Goal: Book appointment/travel/reservation

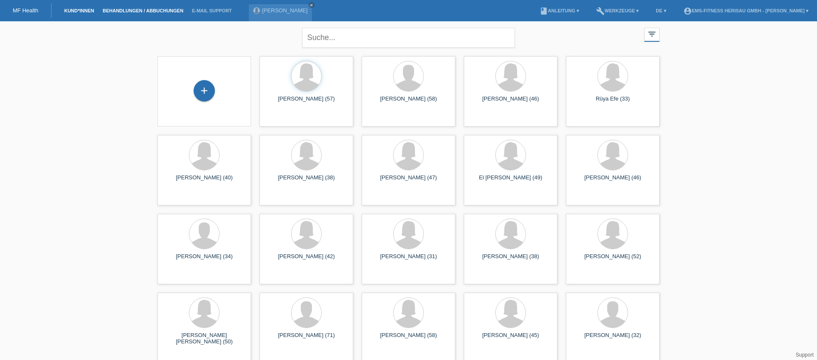
click at [126, 9] on link "Behandlungen / Abbuchungen" at bounding box center [142, 10] width 89 height 5
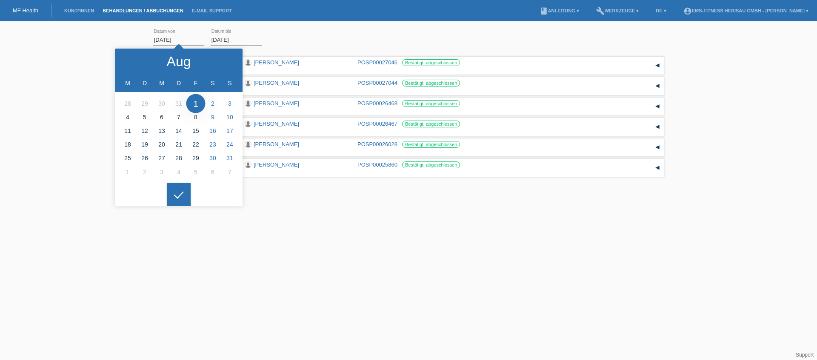
click at [155, 38] on input "01.08.2025" at bounding box center [178, 39] width 51 height 11
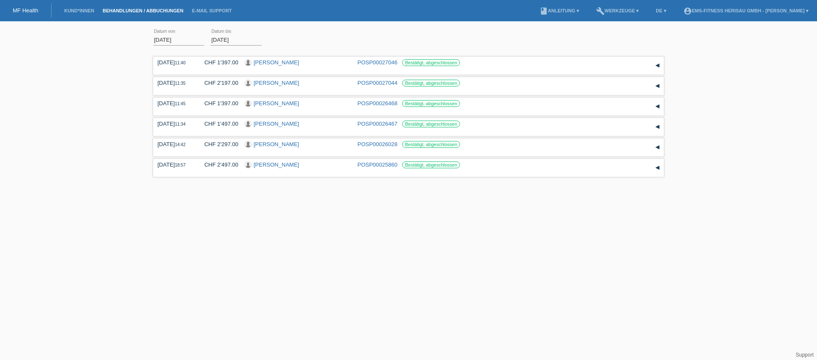
click at [163, 40] on input "01.08.2025" at bounding box center [178, 39] width 51 height 11
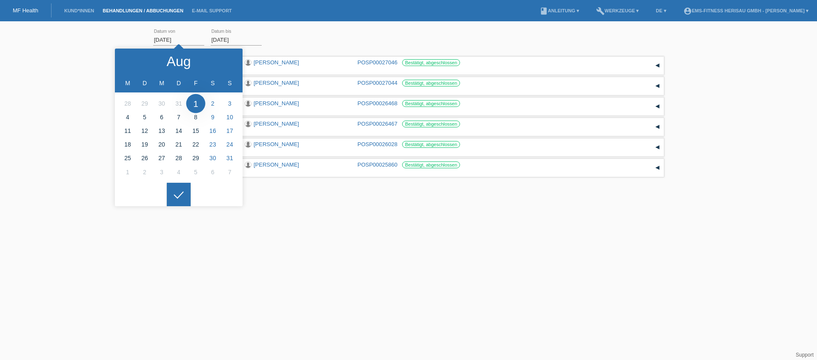
click at [179, 40] on input "01.08.2025" at bounding box center [178, 39] width 51 height 11
click at [125, 175] on li at bounding box center [127, 172] width 17 height 14
click at [229, 64] on icon at bounding box center [226, 61] width 7 height 7
type input "01.09.2025"
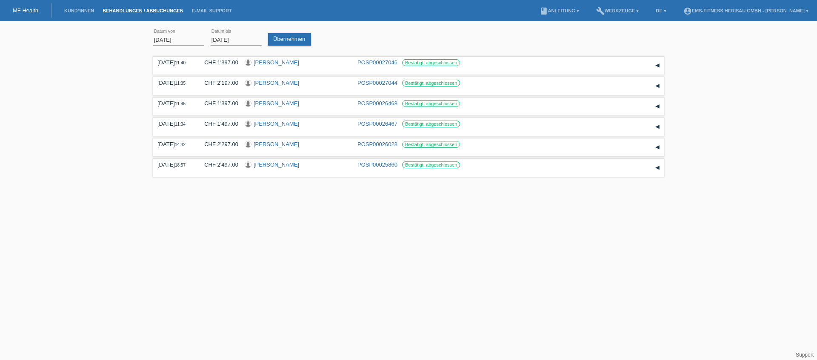
click at [179, 188] on div at bounding box center [179, 188] width 24 height 24
click at [273, 37] on link "Übernehmen" at bounding box center [289, 39] width 43 height 12
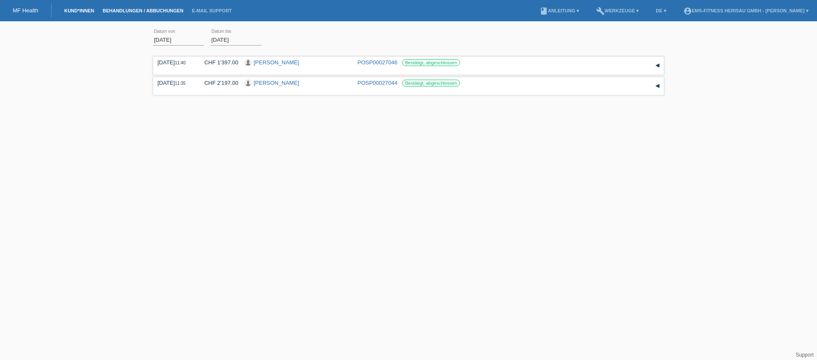
click at [88, 9] on link "Kund*innen" at bounding box center [79, 10] width 38 height 5
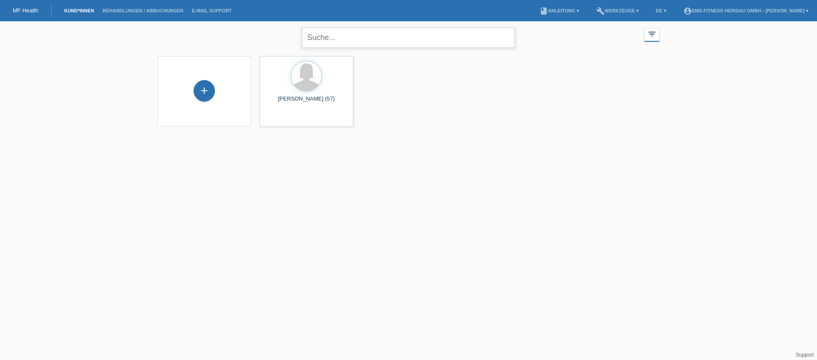
click at [377, 29] on input "text" at bounding box center [408, 38] width 213 height 20
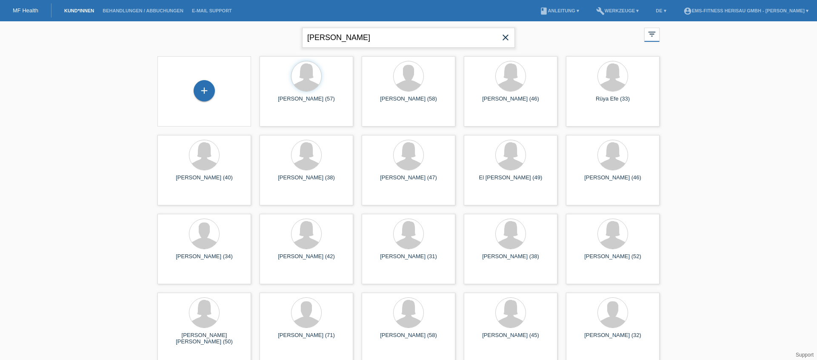
type input "vanessa"
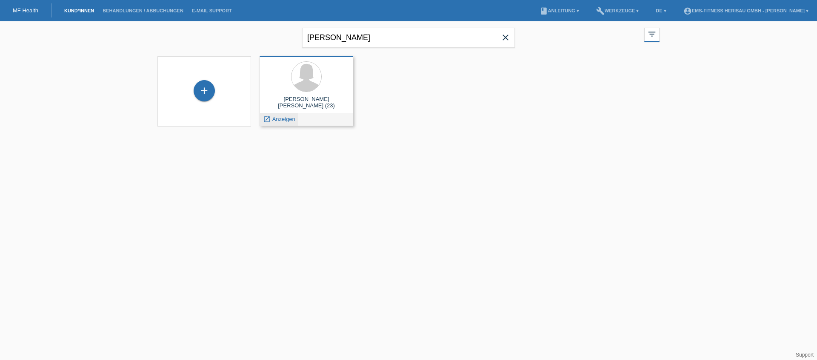
click at [293, 120] on span "Anzeigen" at bounding box center [283, 119] width 23 height 6
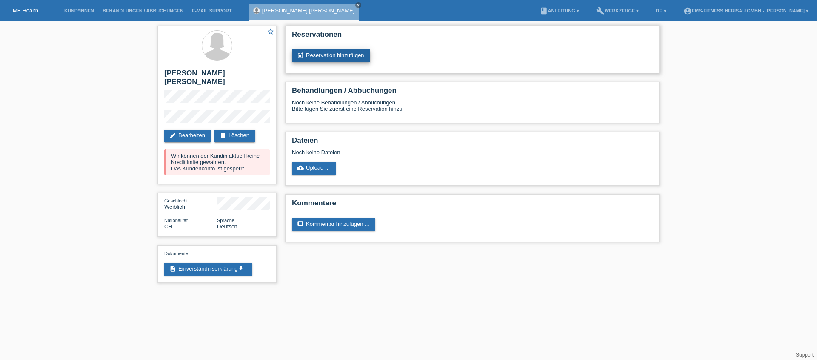
click at [318, 56] on link "post_add Reservation hinzufügen" at bounding box center [331, 55] width 78 height 13
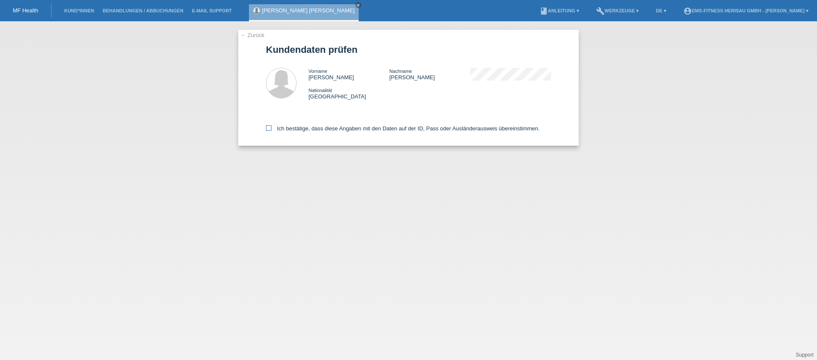
click at [335, 129] on label "Ich bestätige, dass diese Angaben mit den Daten auf der ID, Pass oder Ausländer…" at bounding box center [403, 128] width 274 height 6
click at [272, 129] on input "Ich bestätige, dass diese Angaben mit den Daten auf der ID, Pass oder Ausländer…" at bounding box center [269, 128] width 6 height 6
checkbox input "true"
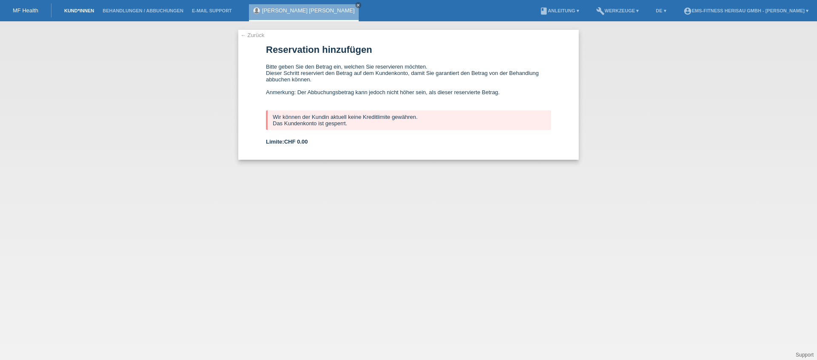
click at [92, 10] on link "Kund*innen" at bounding box center [79, 10] width 38 height 5
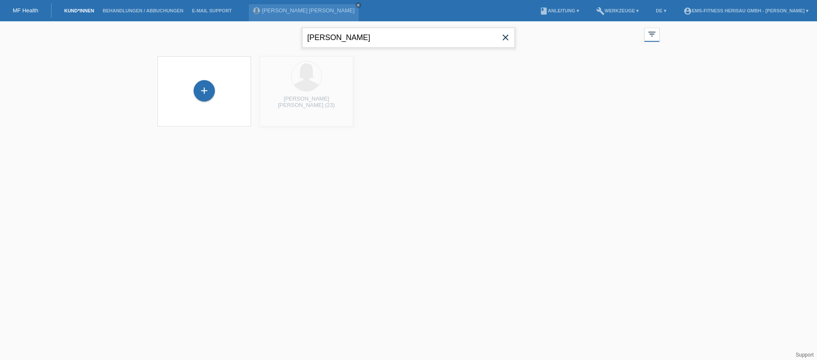
click at [370, 36] on input "[PERSON_NAME]" at bounding box center [408, 38] width 213 height 20
click at [370, 36] on input "vanessa" at bounding box center [408, 38] width 213 height 20
click at [89, 12] on link "Kund*innen" at bounding box center [79, 10] width 38 height 5
